Goal: Information Seeking & Learning: Check status

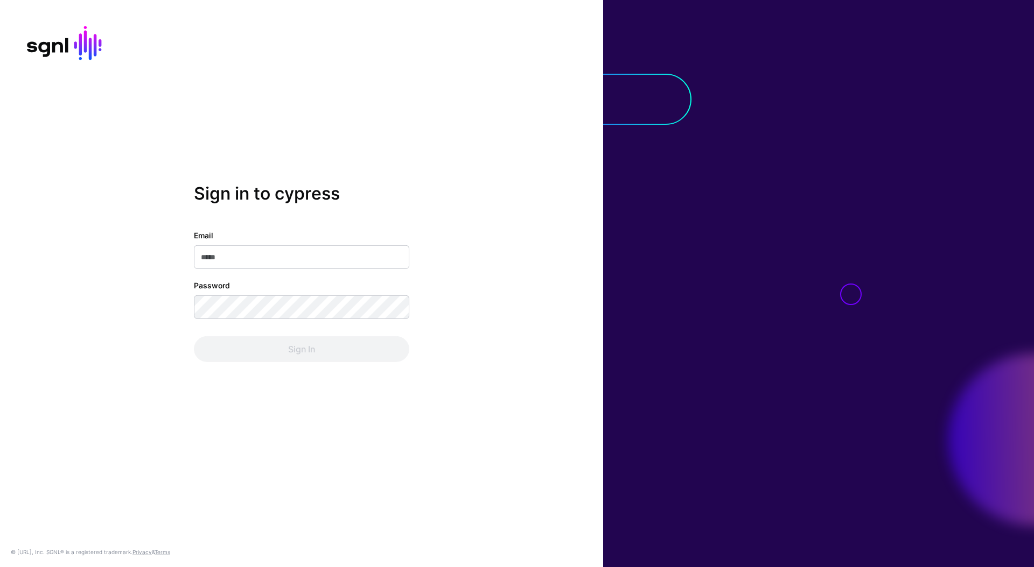
click at [349, 257] on input "Email" at bounding box center [301, 258] width 215 height 24
type input "**********"
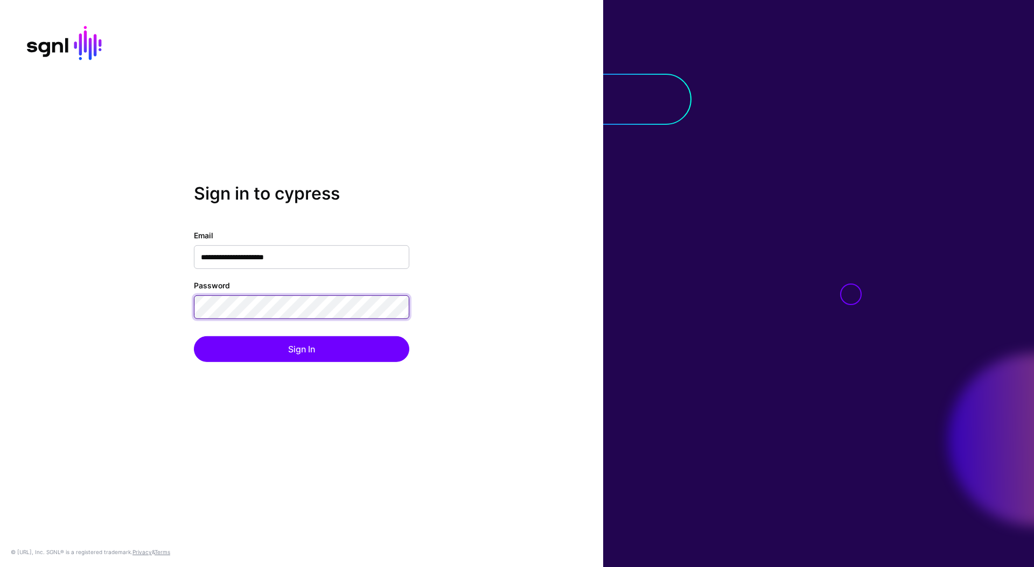
click at [194, 337] on button "Sign In" at bounding box center [301, 350] width 215 height 26
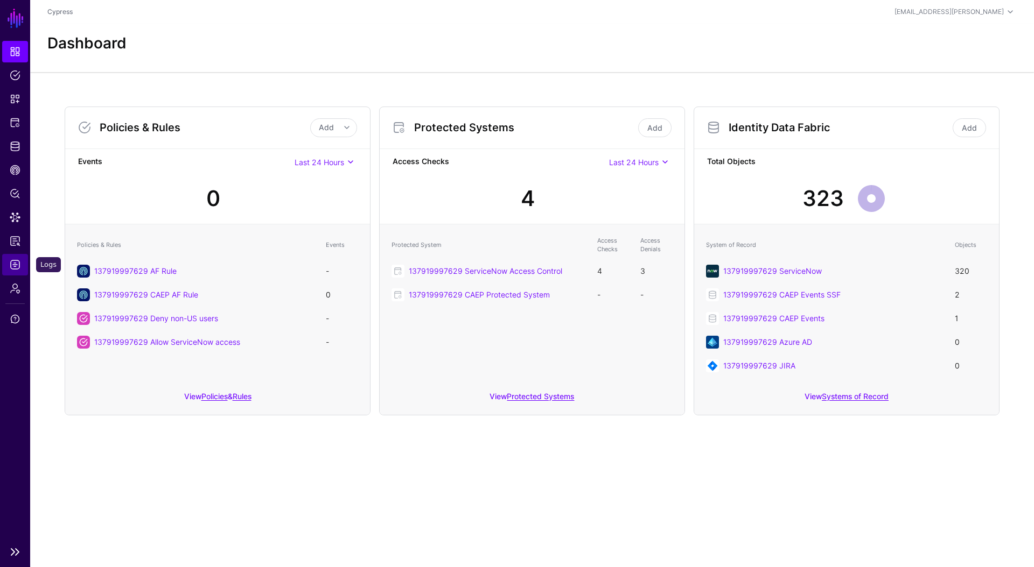
click at [14, 267] on span "Logs" at bounding box center [15, 265] width 11 height 11
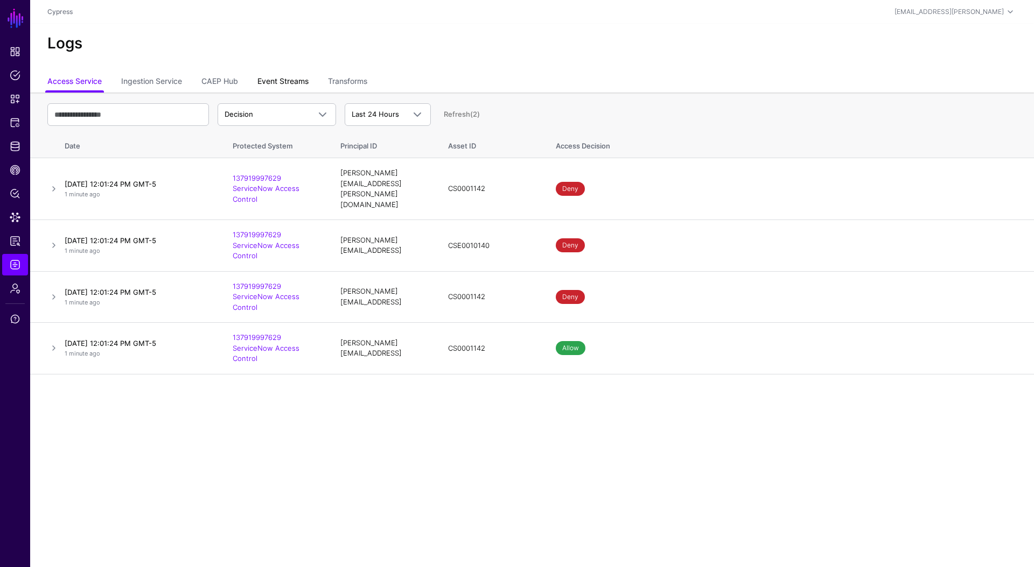
click at [271, 81] on link "Event Streams" at bounding box center [282, 82] width 51 height 20
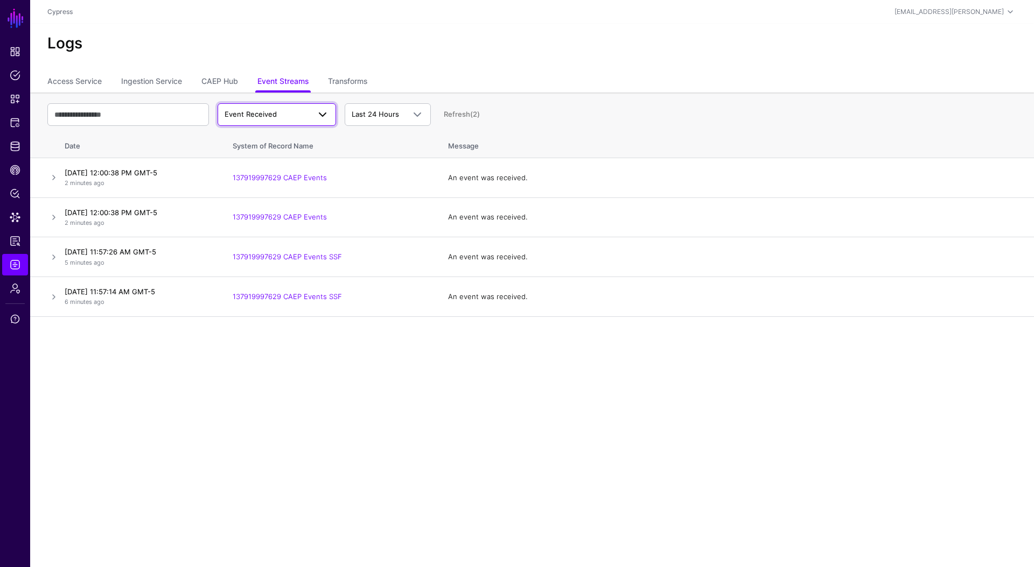
click at [282, 115] on span "Event Received" at bounding box center [267, 114] width 85 height 11
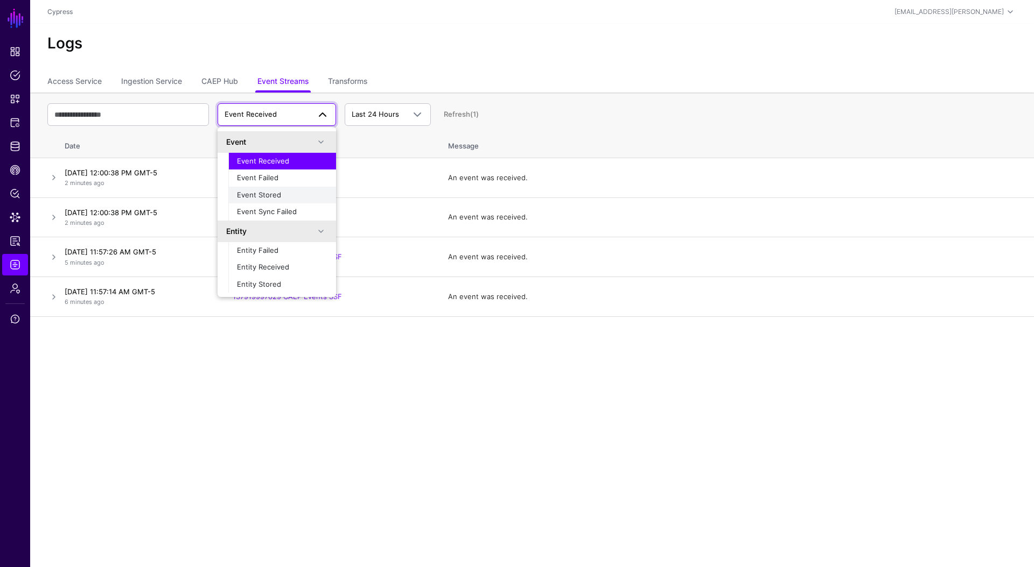
click at [284, 191] on div "Event Stored" at bounding box center [282, 195] width 90 height 11
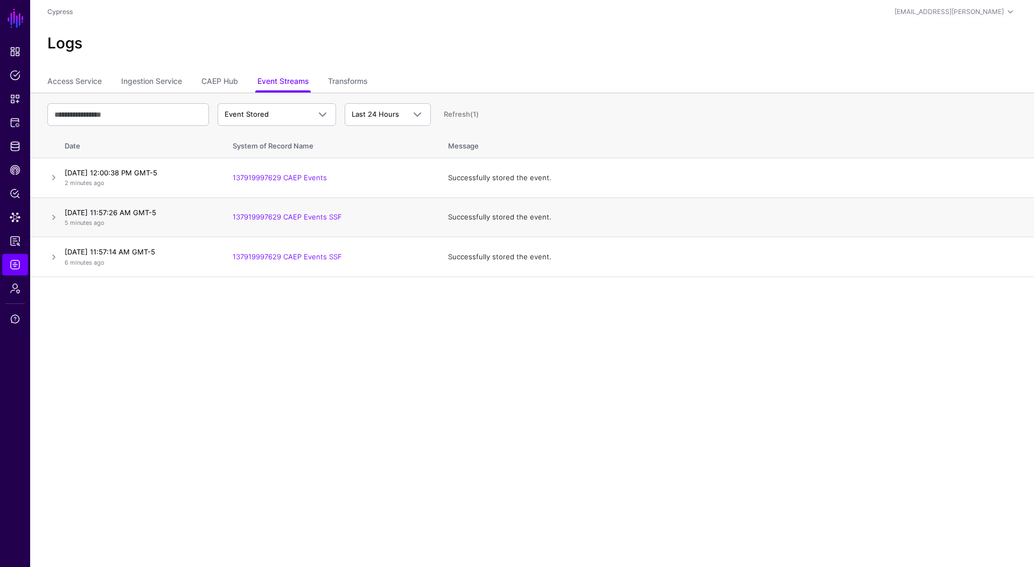
drag, startPoint x: 358, startPoint y: 224, endPoint x: 235, endPoint y: 212, distance: 123.9
click at [235, 212] on td "137919997629 CAEP Events SSF" at bounding box center [329, 218] width 215 height 40
click at [293, 127] on div "Event Stored Event Event Received Event Failed Event Stored Event Sync Failed E…" at bounding box center [531, 114] width 969 height 31
click at [295, 122] on link "Event Stored" at bounding box center [277, 114] width 118 height 23
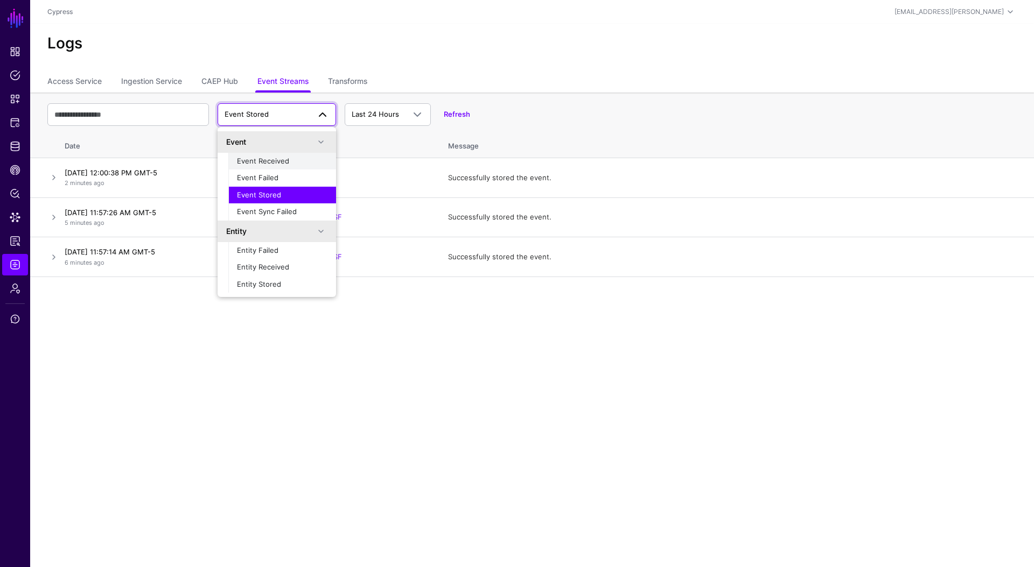
click at [276, 164] on span "Event Received" at bounding box center [263, 161] width 52 height 9
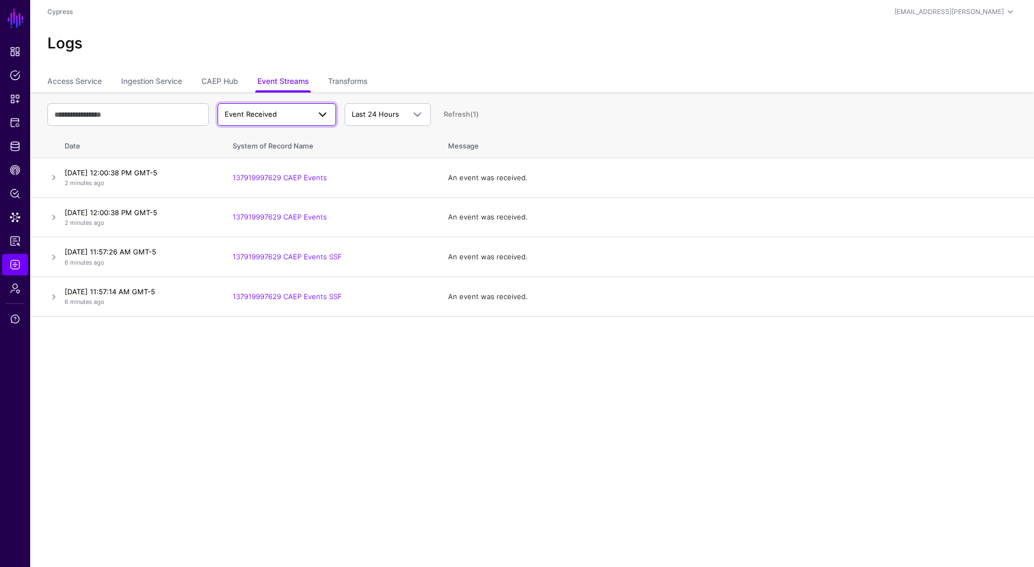
click at [301, 116] on span "Event Received" at bounding box center [267, 114] width 85 height 11
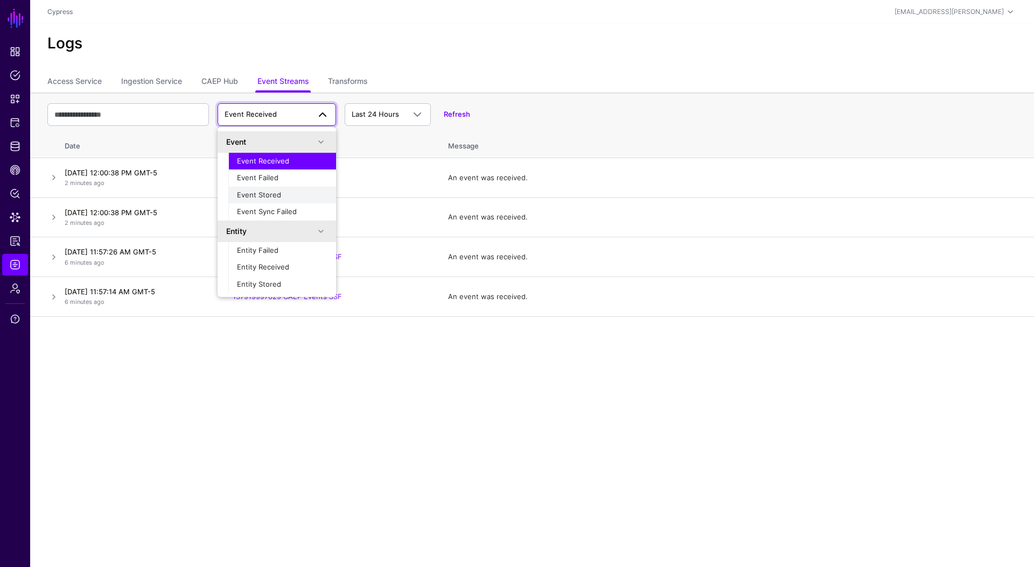
click at [290, 198] on div "Event Stored" at bounding box center [282, 195] width 90 height 11
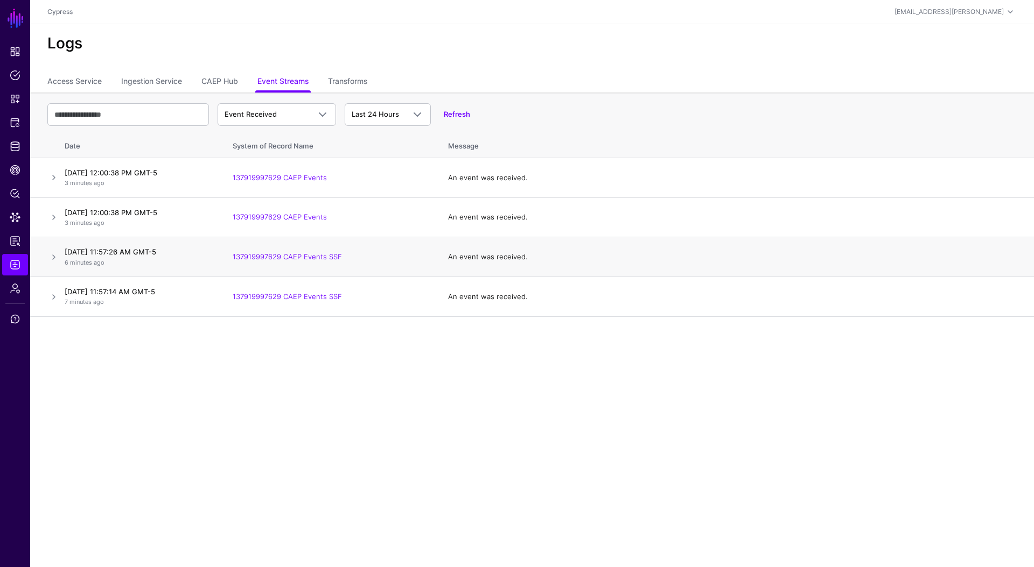
drag, startPoint x: 352, startPoint y: 296, endPoint x: 239, endPoint y: 263, distance: 117.7
click at [235, 257] on table "Event Received Event Event Received Event Failed Event Stored Event Sync Failed…" at bounding box center [532, 205] width 1004 height 225
click at [403, 354] on main "SGNL Dashboard Policies Snippets Protected Systems Identity Data Fabric CAEP Hu…" at bounding box center [517, 283] width 1034 height 567
